Goal: Transaction & Acquisition: Download file/media

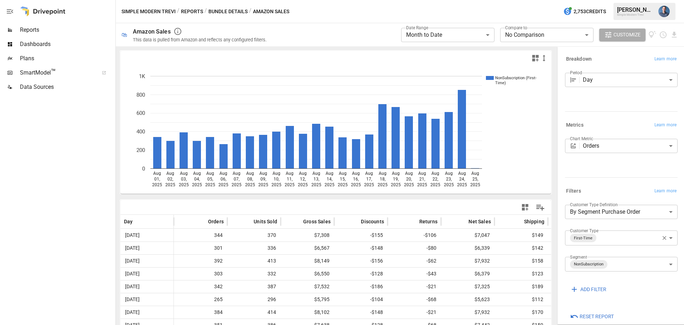
click at [476, 0] on body "**********" at bounding box center [342, 0] width 684 height 0
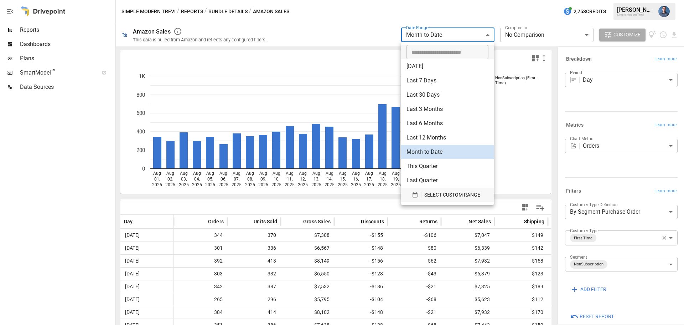
click at [436, 195] on span "SELECT CUSTOM RANGE" at bounding box center [452, 194] width 56 height 9
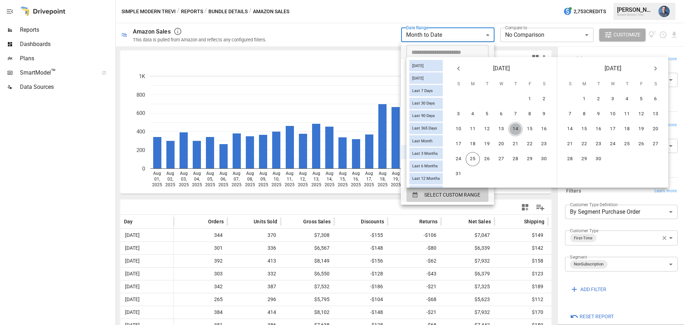
click at [522, 129] on button "14" at bounding box center [515, 129] width 14 height 14
click at [463, 139] on button "17" at bounding box center [458, 144] width 14 height 14
type input "******"
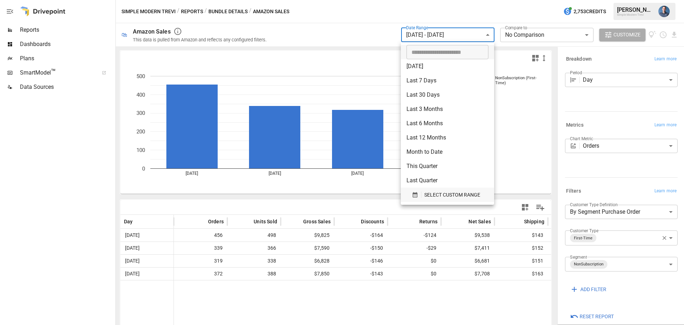
click at [433, 192] on span "SELECT CUSTOM RANGE" at bounding box center [452, 194] width 56 height 9
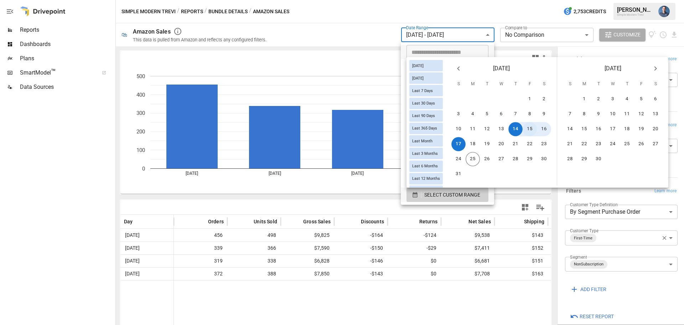
click at [535, 125] on button "15" at bounding box center [530, 129] width 14 height 14
click at [461, 147] on button "17" at bounding box center [458, 144] width 14 height 14
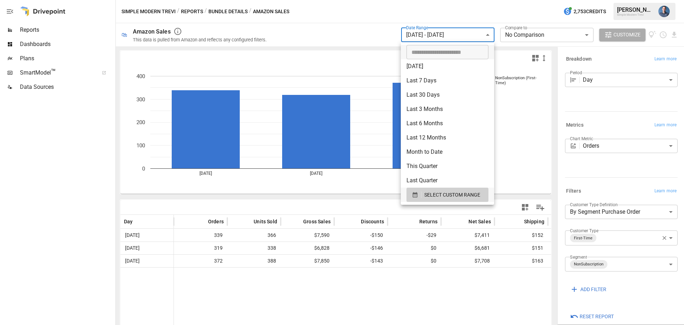
click at [674, 35] on div at bounding box center [342, 162] width 684 height 325
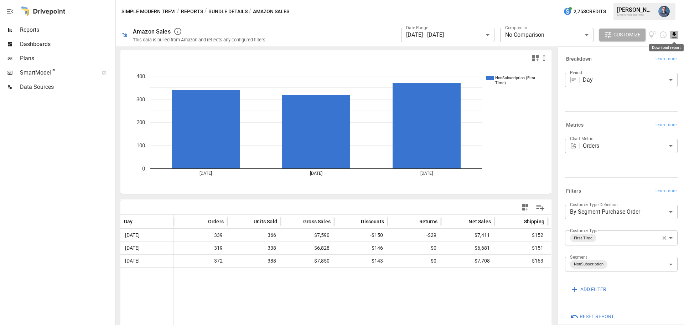
click at [674, 36] on icon "Download report" at bounding box center [674, 35] width 8 height 8
click at [647, 62] on li "Download as CSV" at bounding box center [650, 63] width 57 height 14
